Goal: Find specific page/section: Find specific page/section

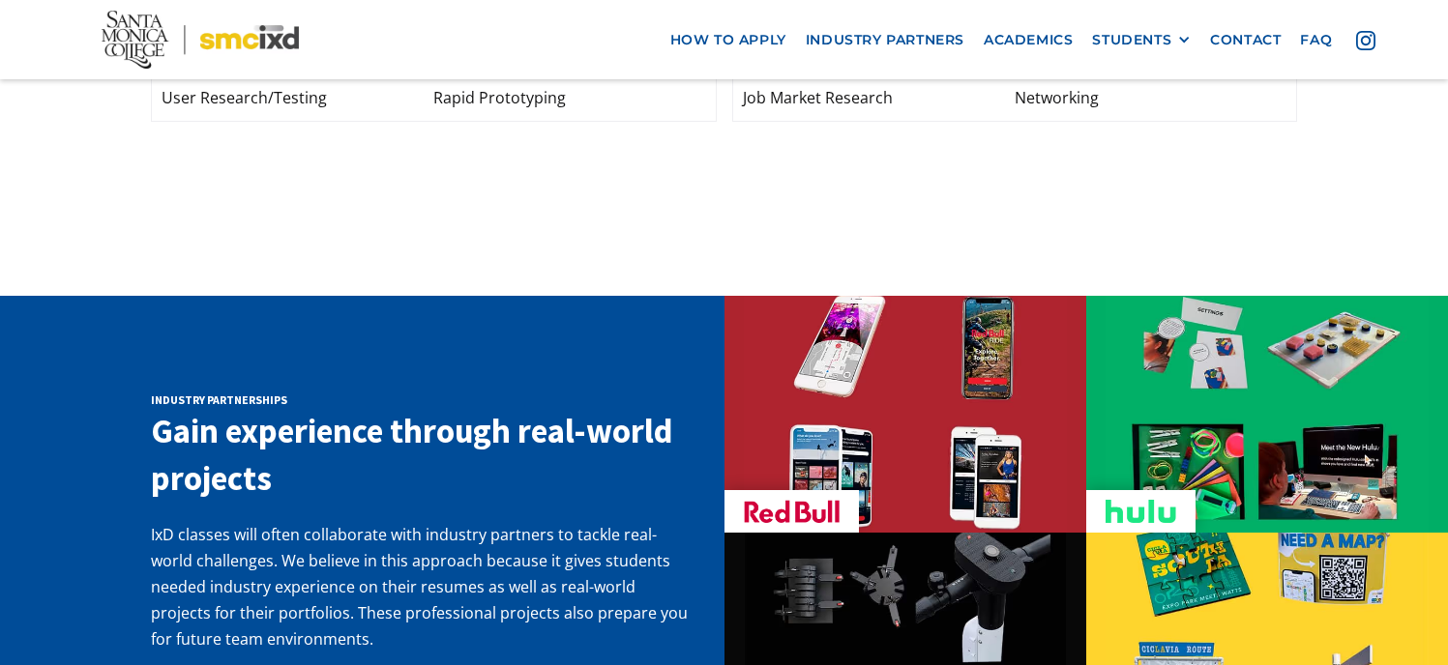
scroll to position [2945, 0]
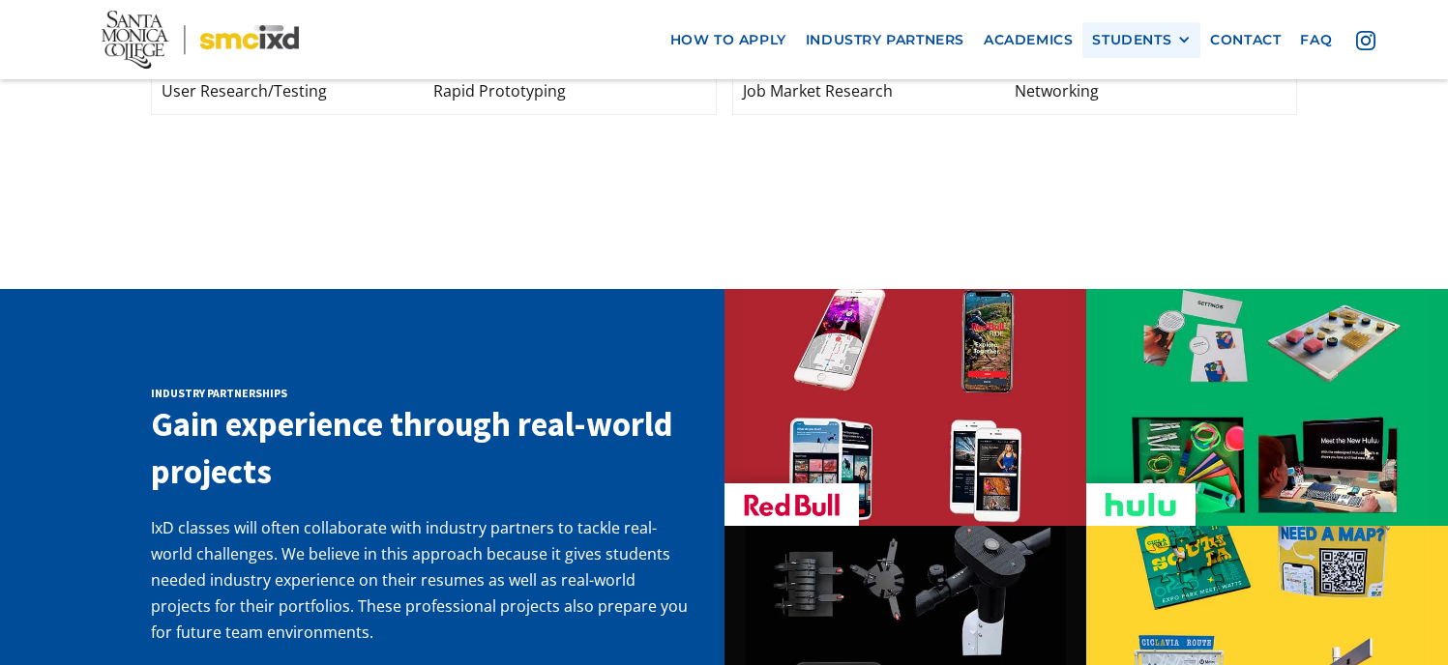
click at [1156, 44] on div "STUDENTS" at bounding box center [1131, 40] width 79 height 16
click at [1138, 107] on link "Current Students" at bounding box center [1179, 111] width 174 height 36
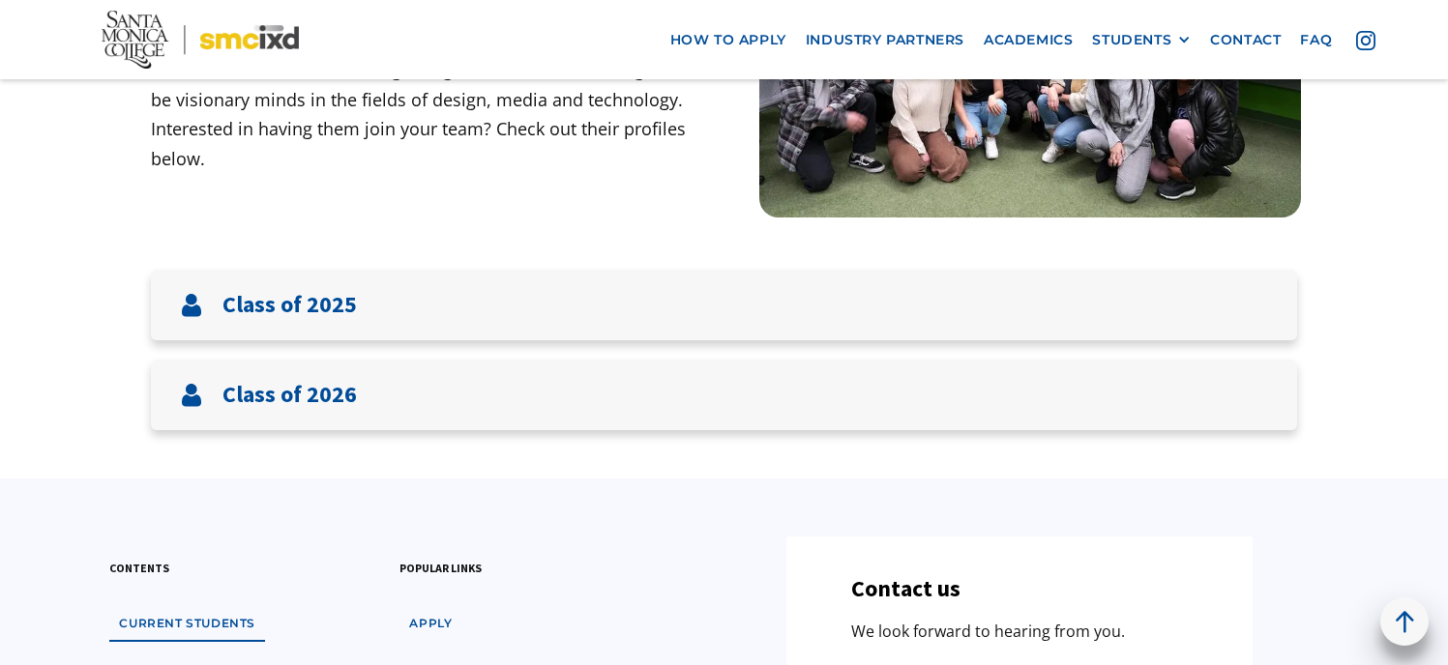
scroll to position [446, 0]
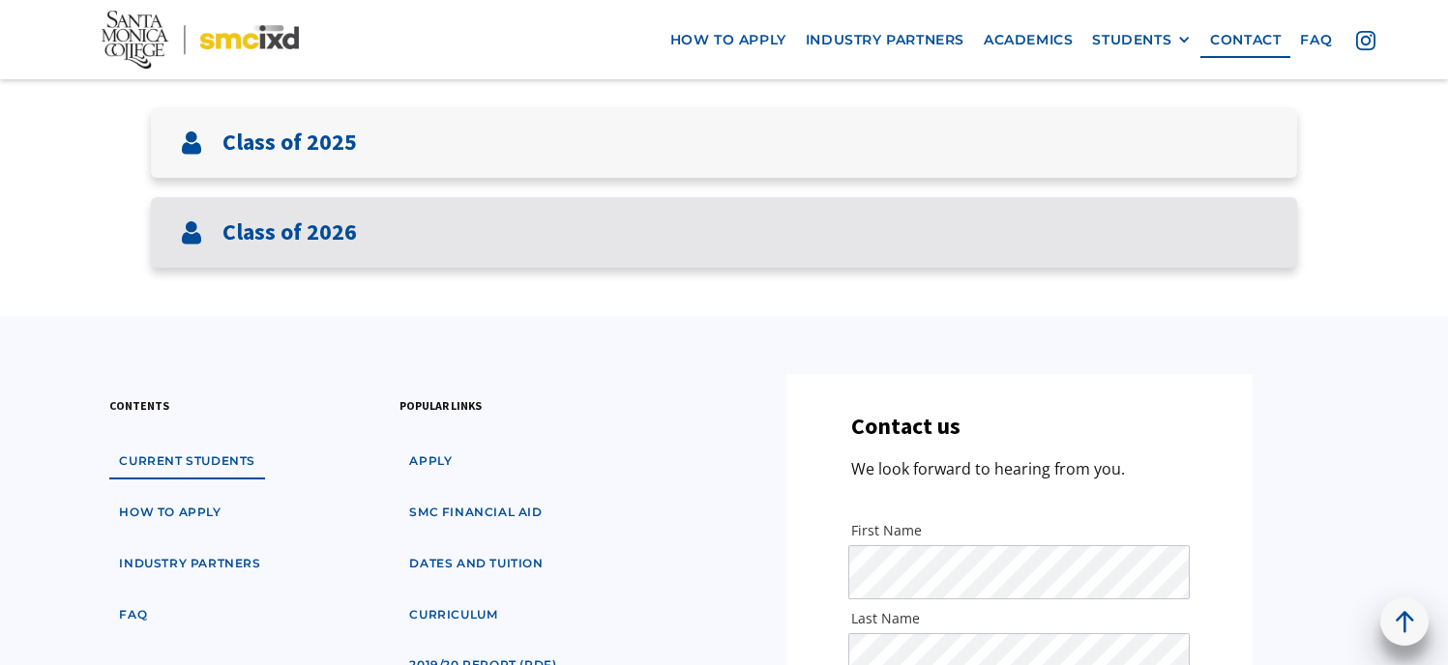
click at [953, 236] on div "Class of 2026" at bounding box center [724, 232] width 1146 height 71
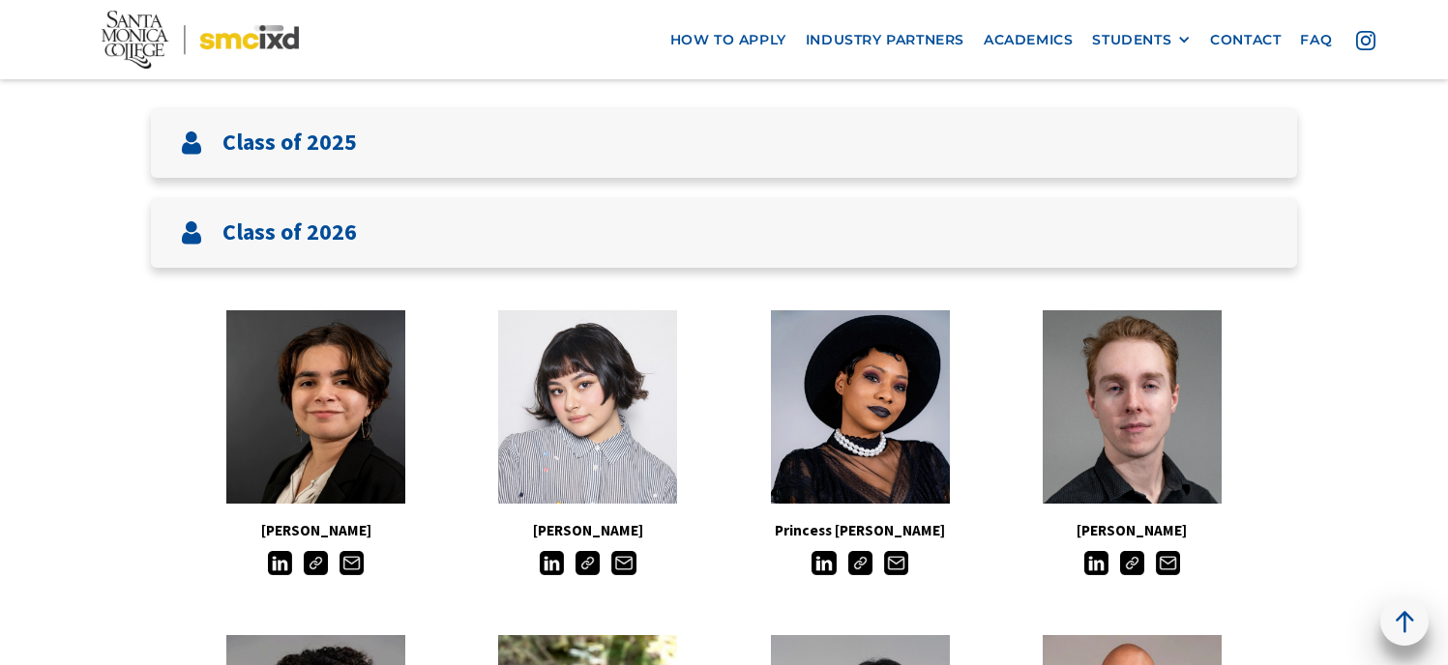
click at [867, 565] on img at bounding box center [860, 563] width 24 height 24
